Goal: Information Seeking & Learning: Learn about a topic

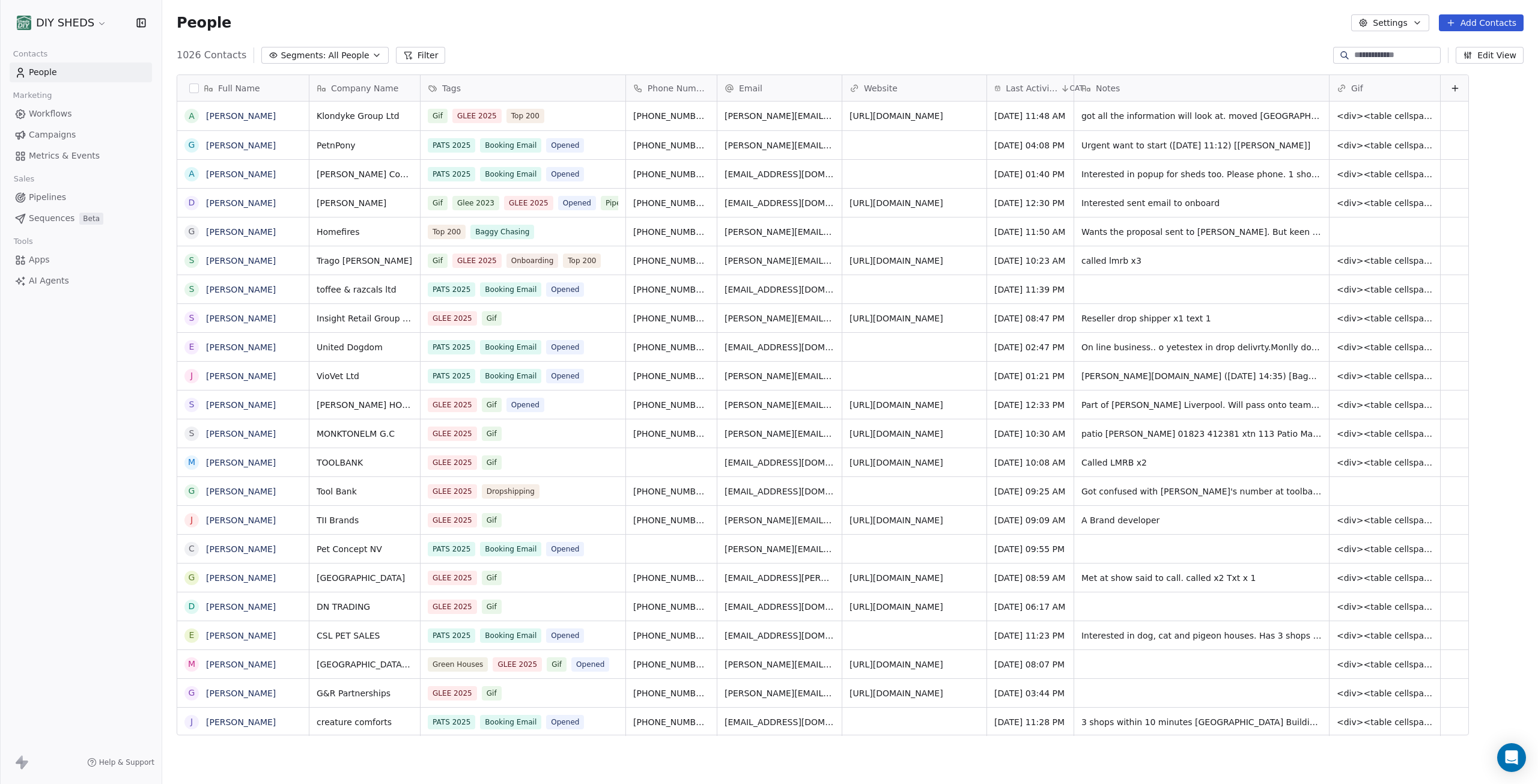
scroll to position [681, 1367]
click at [1384, 55] on input at bounding box center [1396, 55] width 84 height 12
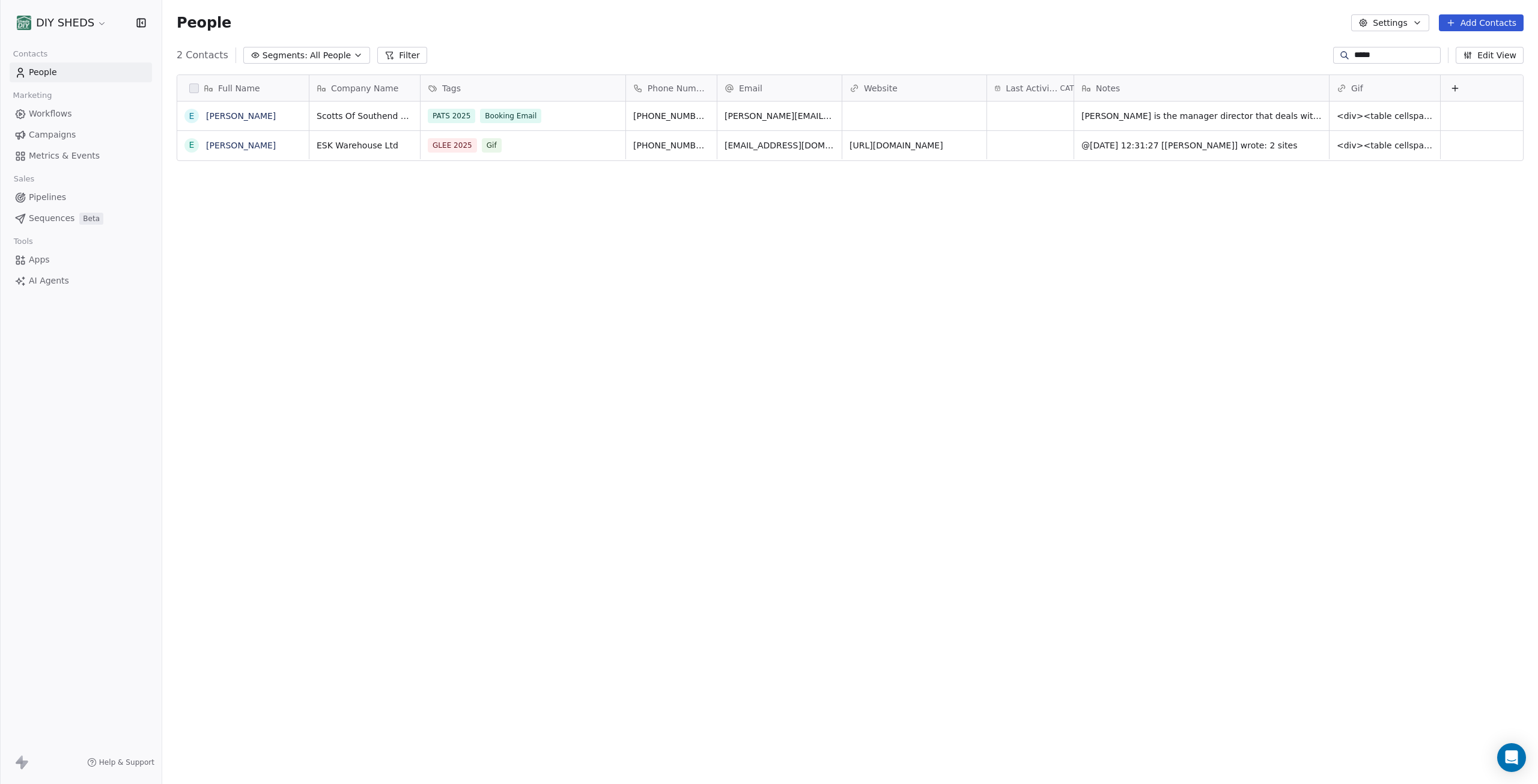
type input "*****"
click at [515, 151] on div "GLEE 2025 Gif" at bounding box center [512, 145] width 168 height 15
click at [238, 148] on link "[PERSON_NAME]" at bounding box center [241, 145] width 70 height 10
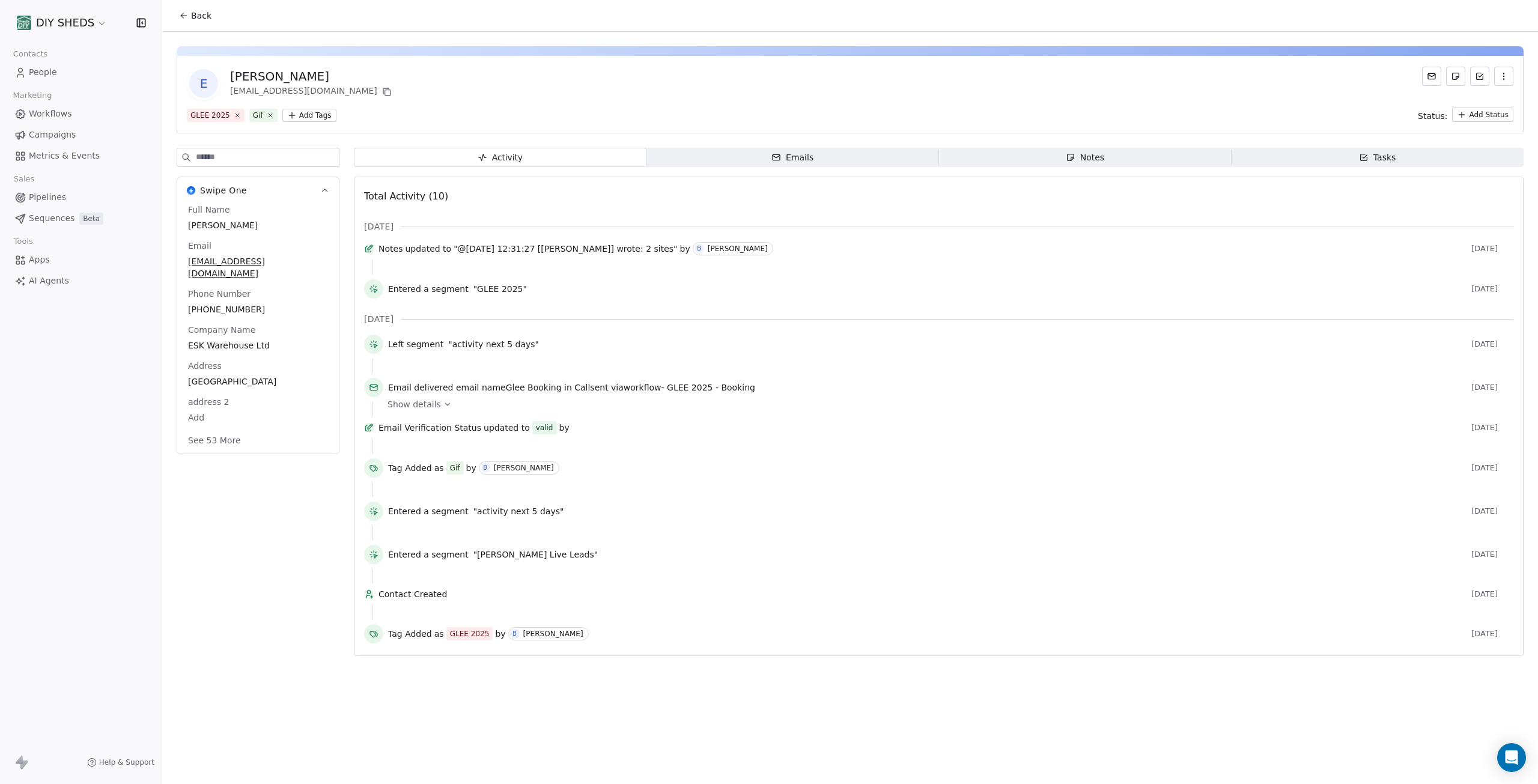
click at [276, 159] on input at bounding box center [267, 158] width 143 height 18
click at [799, 158] on div "Emails" at bounding box center [792, 158] width 42 height 13
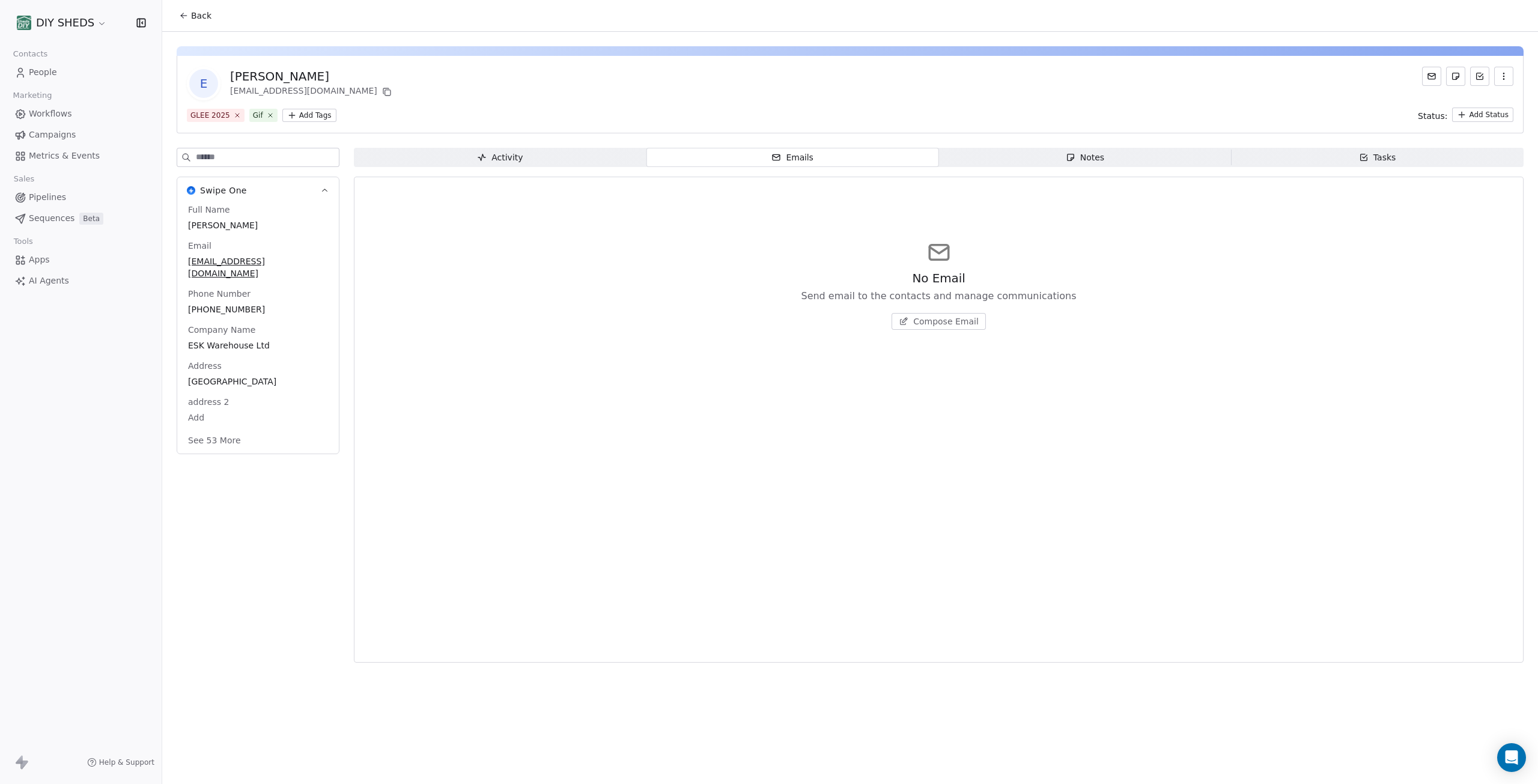
click at [555, 164] on span "Activity Activity" at bounding box center [500, 158] width 293 height 19
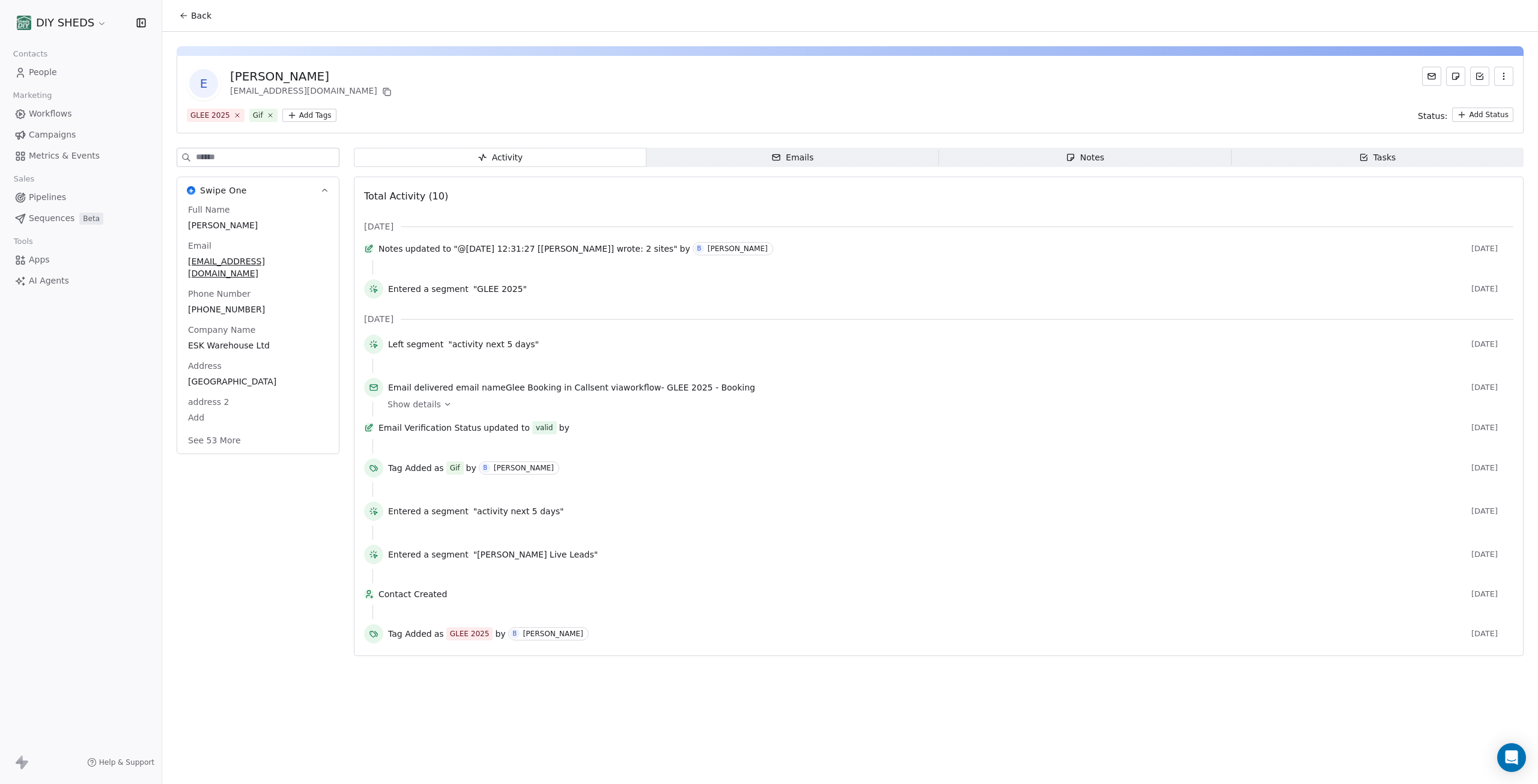
click at [307, 116] on html "DIY SHEDS Contacts People Marketing Workflows Campaigns Metrics & Events Sales …" at bounding box center [769, 392] width 1538 height 784
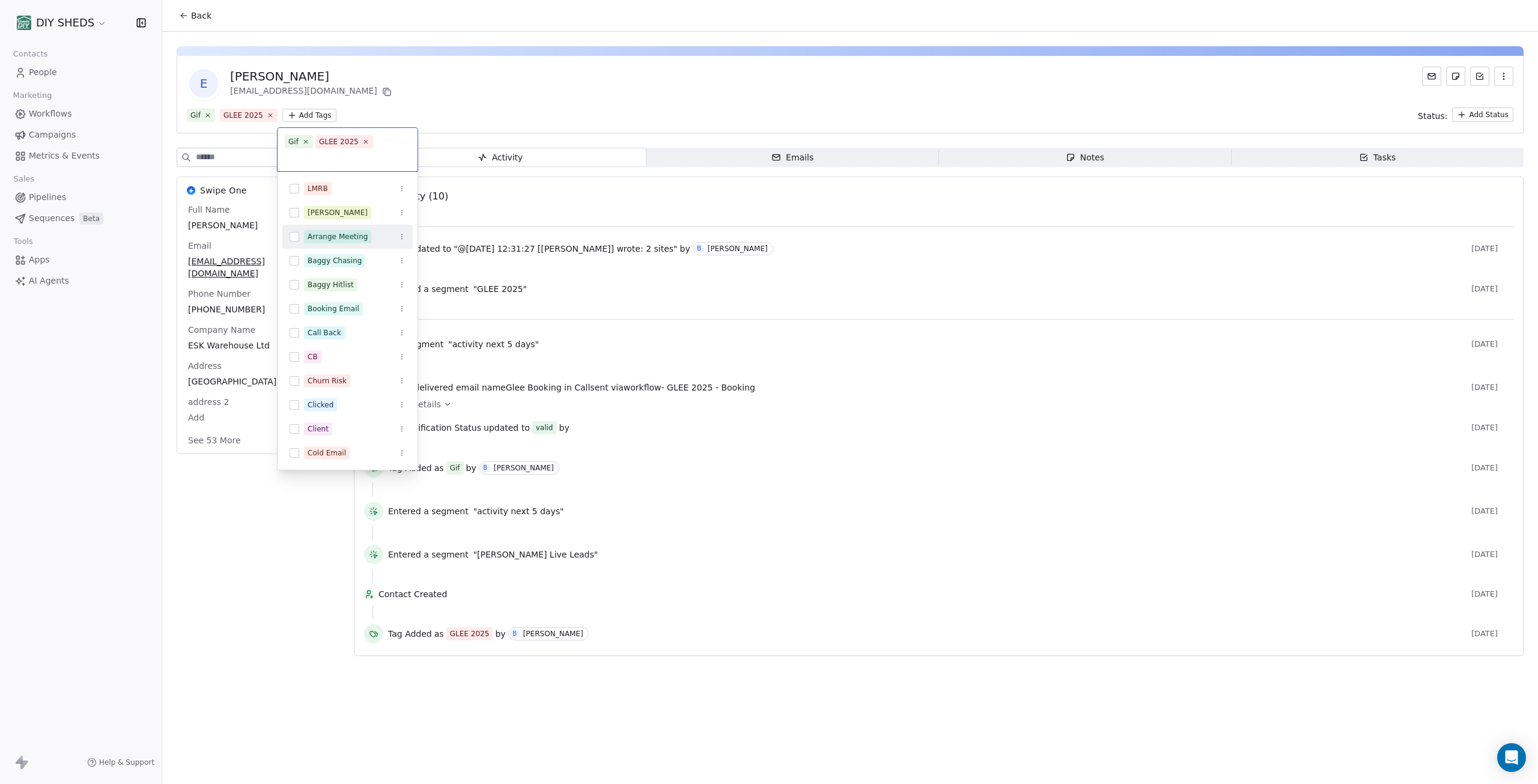
click at [288, 503] on html "DIY SHEDS Contacts People Marketing Workflows Campaigns Metrics & Events Sales …" at bounding box center [769, 392] width 1538 height 784
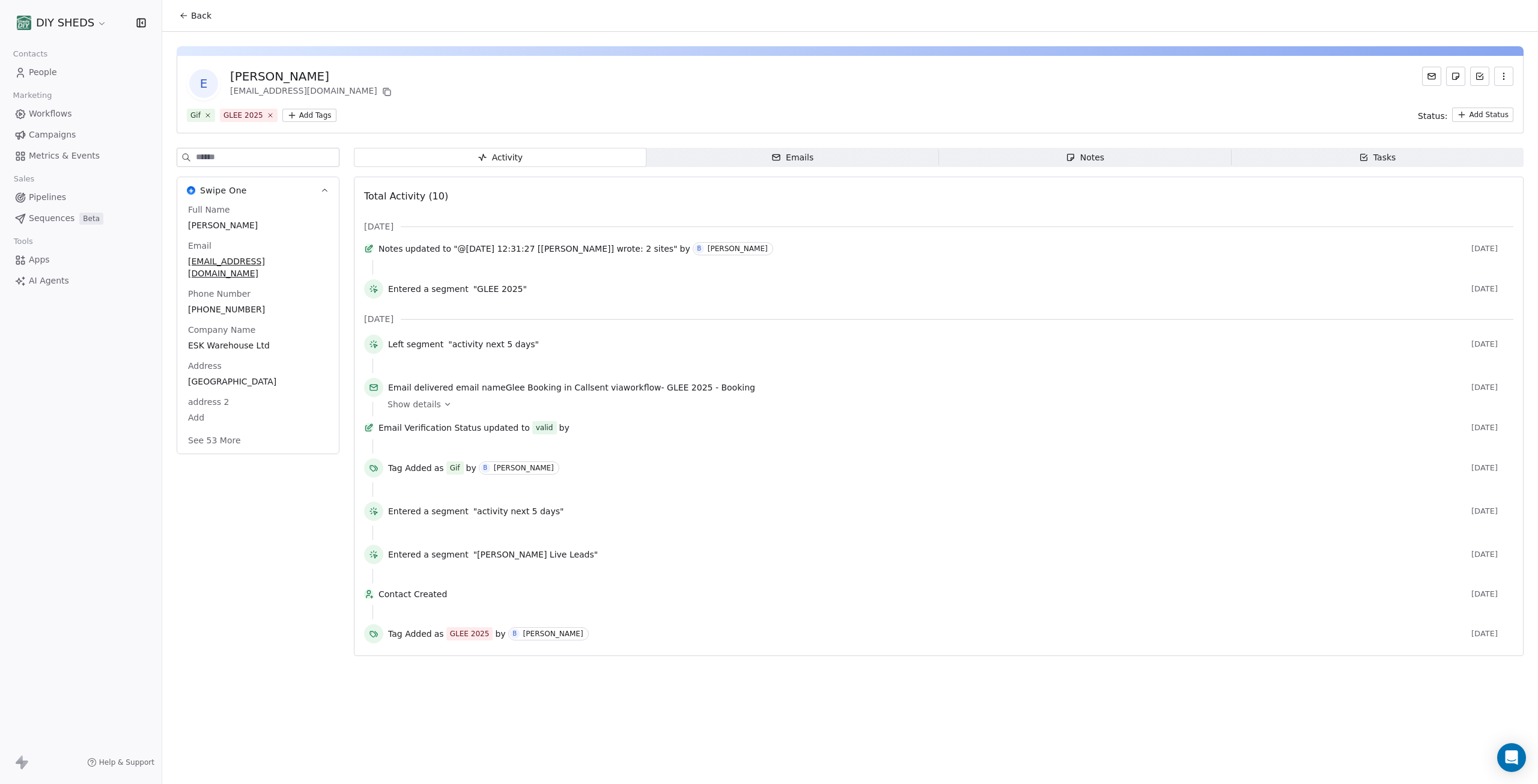
click at [35, 111] on span "Workflows" at bounding box center [50, 113] width 43 height 13
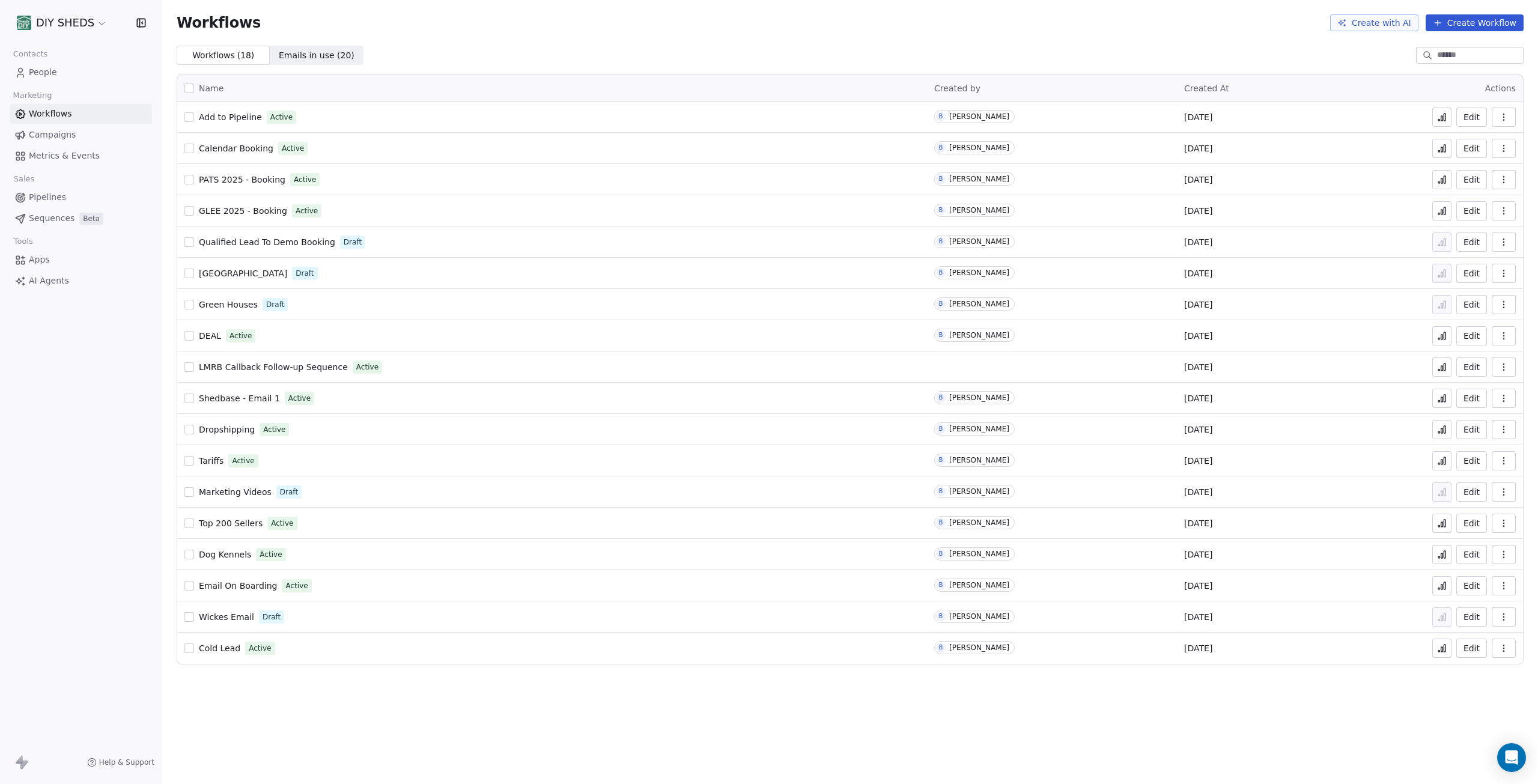
click at [56, 110] on span "Workflows" at bounding box center [50, 113] width 43 height 13
click at [38, 76] on span "People" at bounding box center [43, 72] width 28 height 13
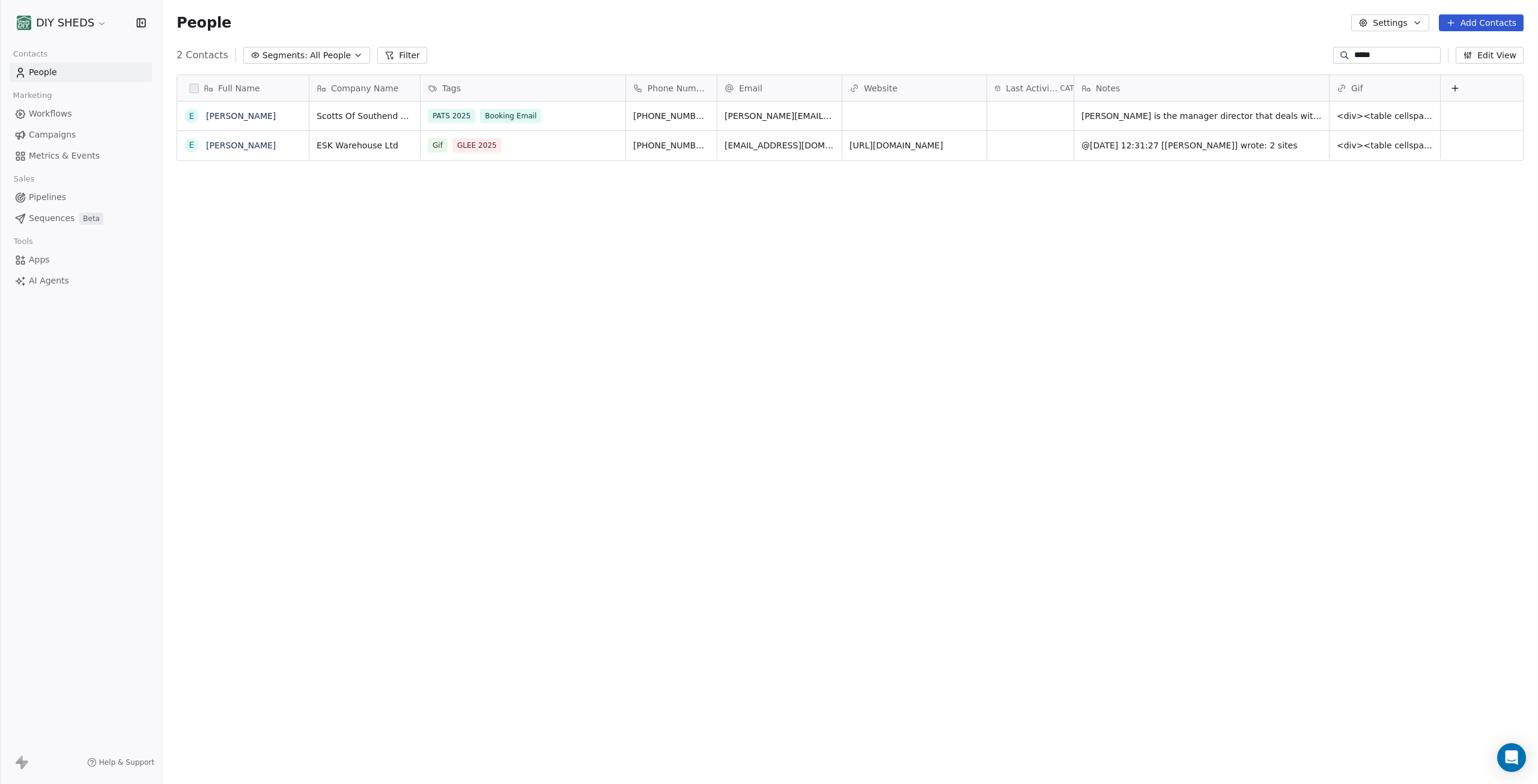
scroll to position [681, 1367]
click at [237, 144] on link "[PERSON_NAME]" at bounding box center [241, 145] width 70 height 10
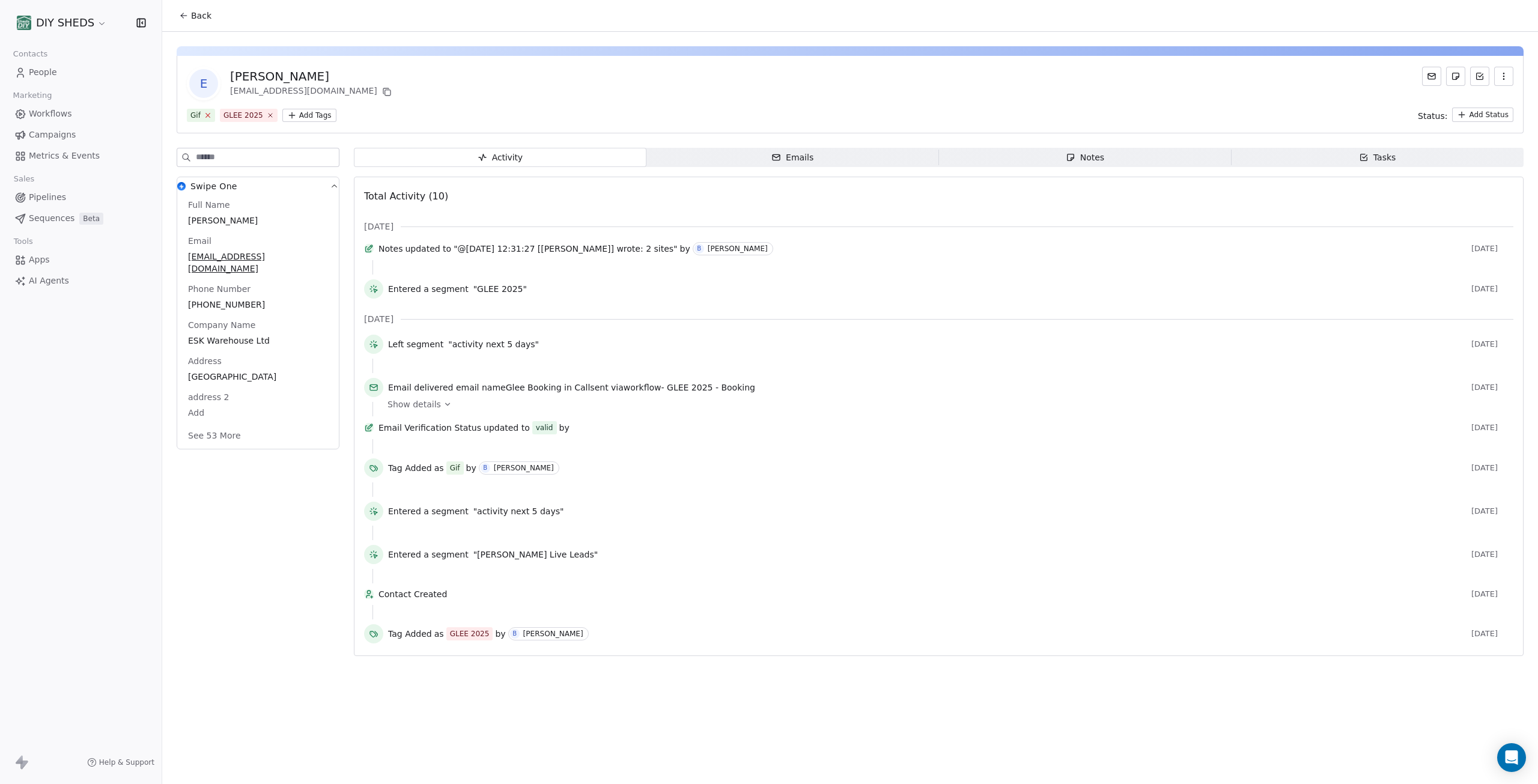
click at [207, 118] on icon at bounding box center [207, 115] width 8 height 8
click at [266, 117] on html "DIY SHEDS Contacts People Marketing Workflows Campaigns Metrics & Events Sales …" at bounding box center [769, 392] width 1538 height 784
type input "**"
drag, startPoint x: 295, startPoint y: 173, endPoint x: 289, endPoint y: 171, distance: 6.3
click at [294, 174] on div "Gif" at bounding box center [323, 174] width 102 height 13
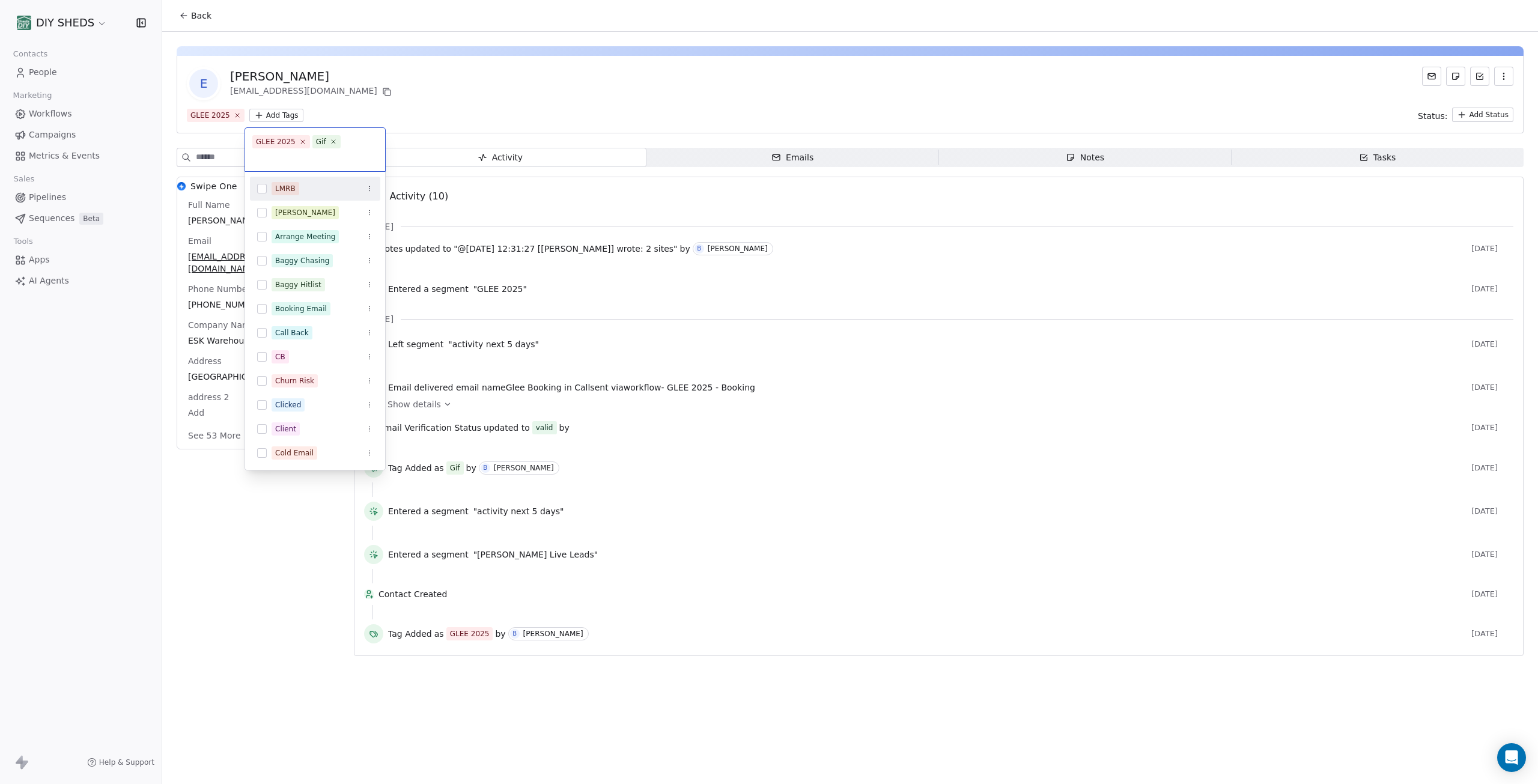
click at [441, 90] on html "DIY SHEDS Contacts People Marketing Workflows Campaigns Metrics & Events Sales …" at bounding box center [769, 392] width 1538 height 784
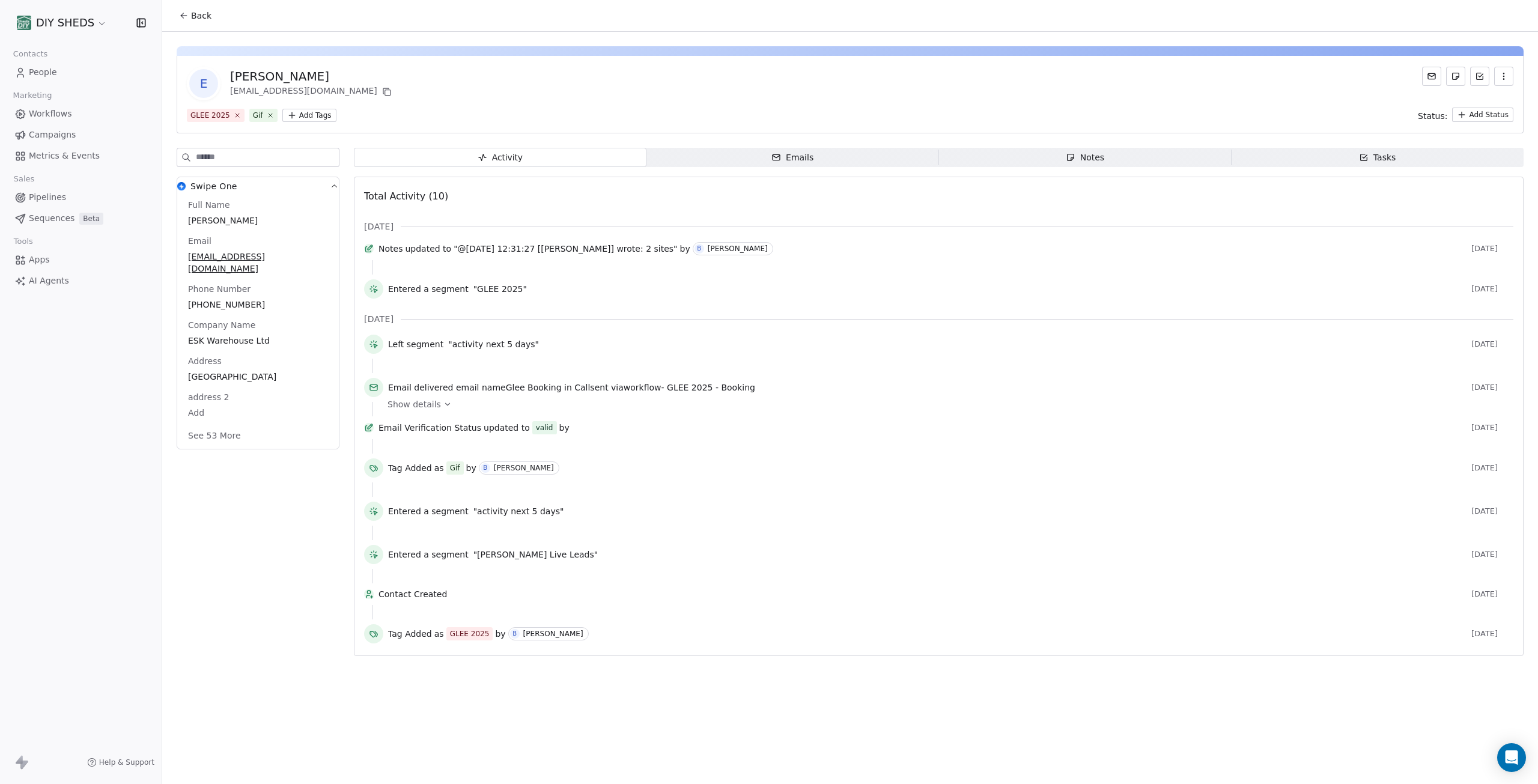
click at [319, 113] on html "DIY SHEDS Contacts People Marketing Workflows Campaigns Metrics & Events Sales …" at bounding box center [769, 392] width 1538 height 784
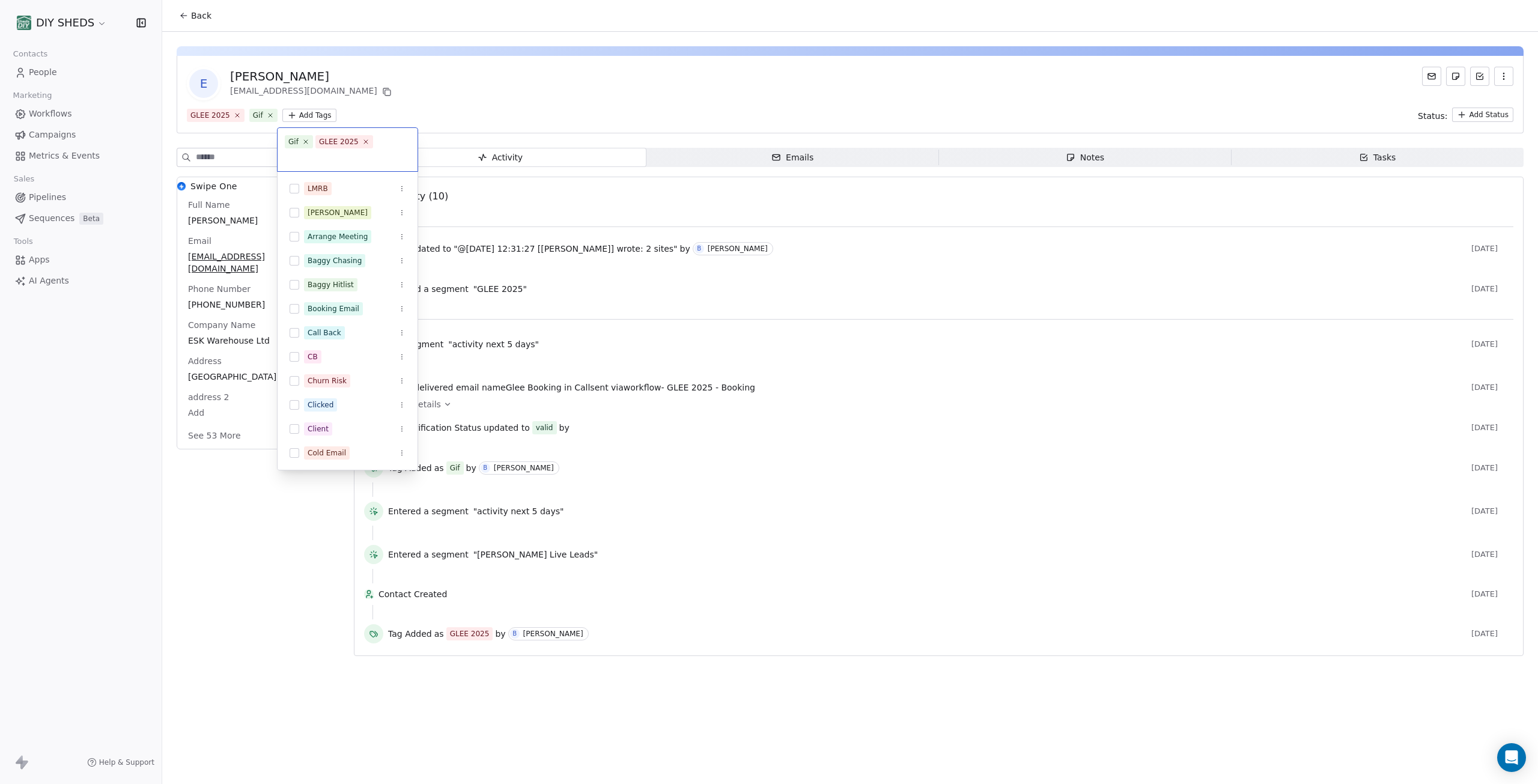
click at [319, 114] on html "DIY SHEDS Contacts People Marketing Workflows Campaigns Metrics & Events Sales …" at bounding box center [769, 392] width 1538 height 784
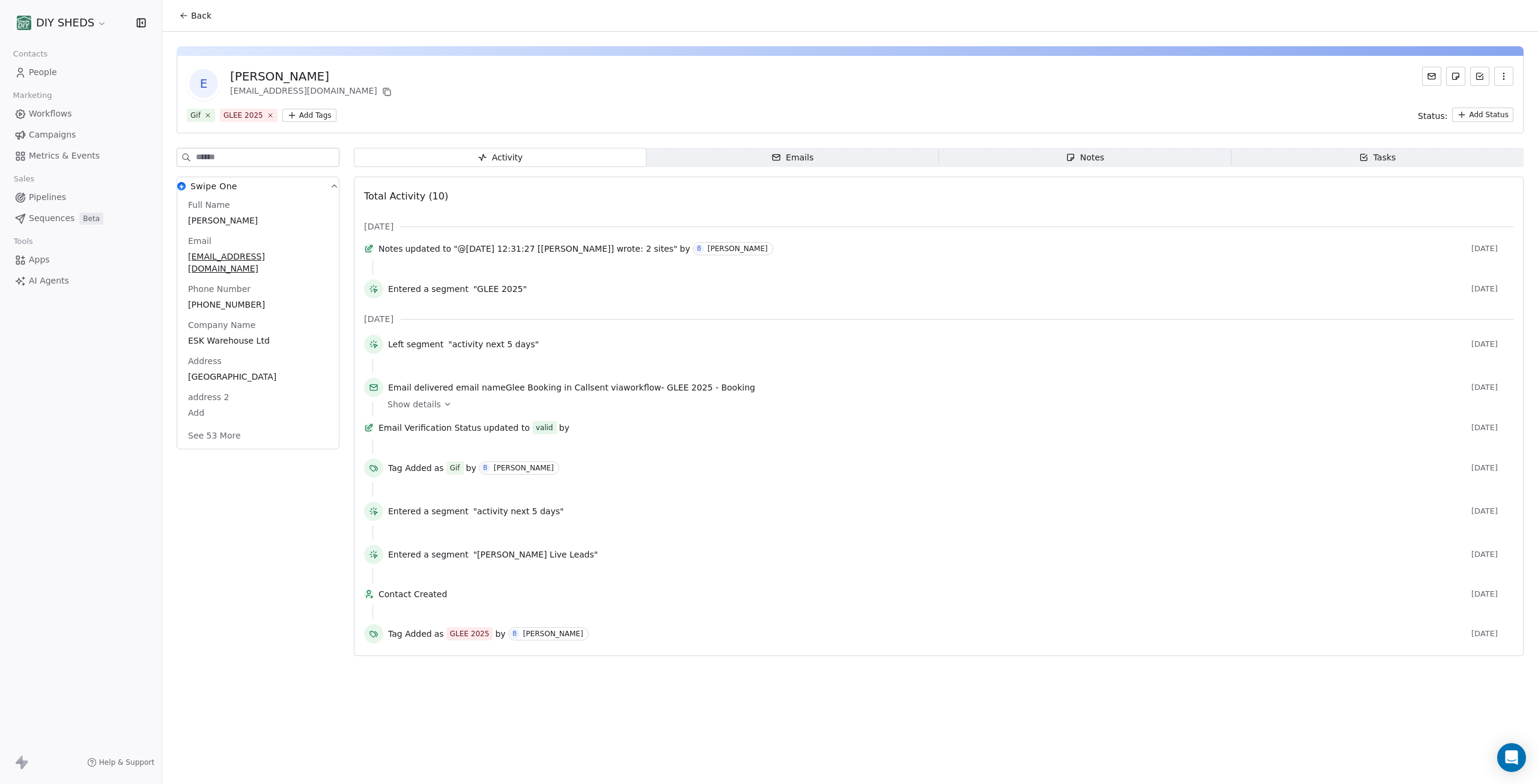
click at [461, 90] on div "E [PERSON_NAME] [EMAIL_ADDRESS][DOMAIN_NAME]" at bounding box center [850, 84] width 1327 height 34
